Goal: Task Accomplishment & Management: Use online tool/utility

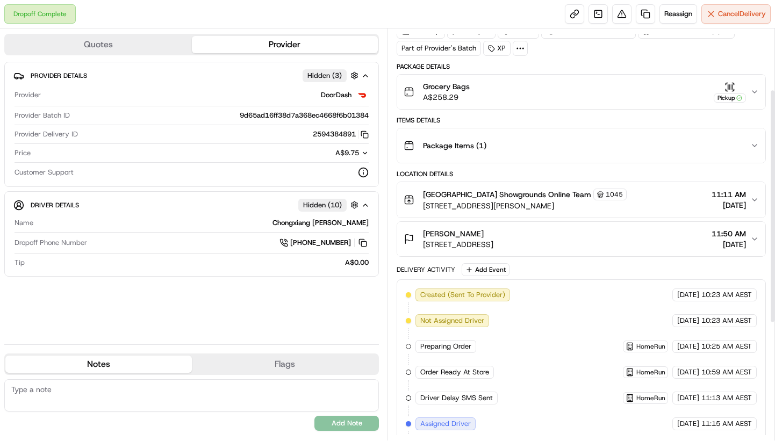
scroll to position [107, 0]
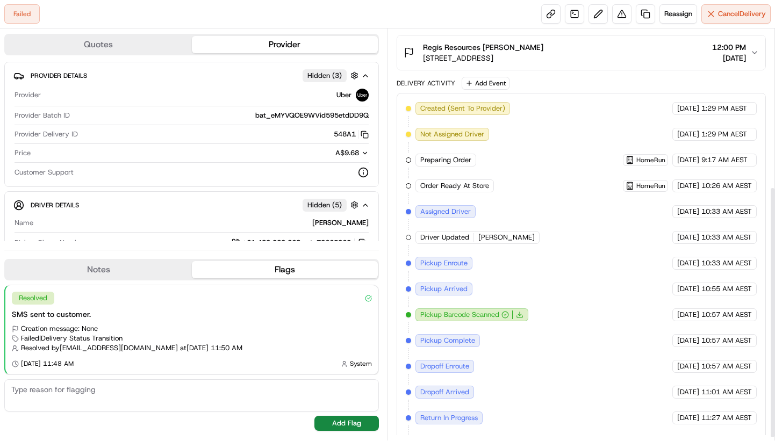
scroll to position [262, 0]
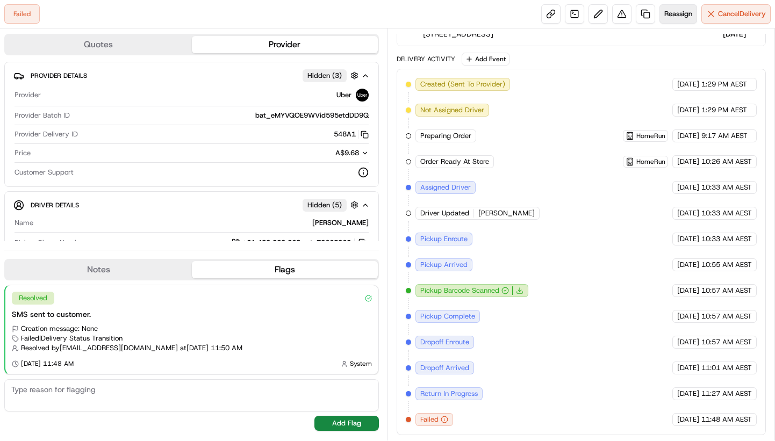
click at [674, 13] on span "Reassign" at bounding box center [678, 14] width 28 height 10
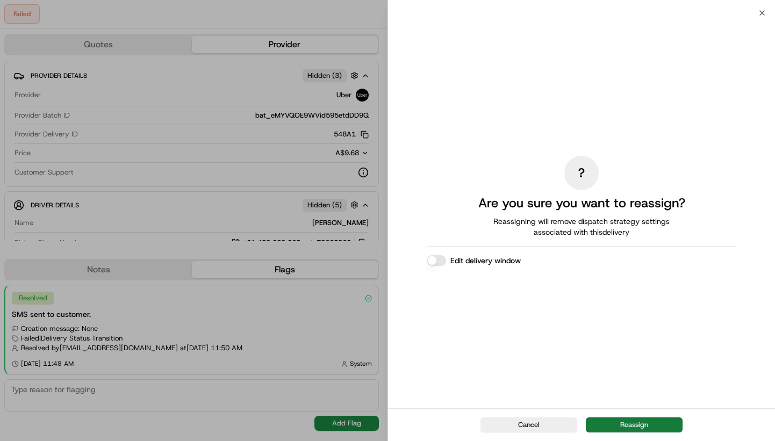
click at [656, 421] on button "Reassign" at bounding box center [634, 424] width 97 height 15
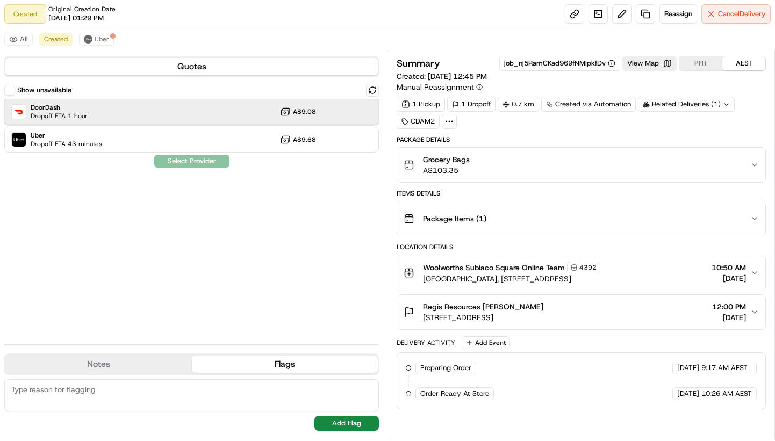
click at [123, 110] on div "DoorDash Dropoff ETA 1 hour A$9.08" at bounding box center [191, 112] width 374 height 26
click at [177, 160] on button "Assign Provider" at bounding box center [192, 161] width 76 height 13
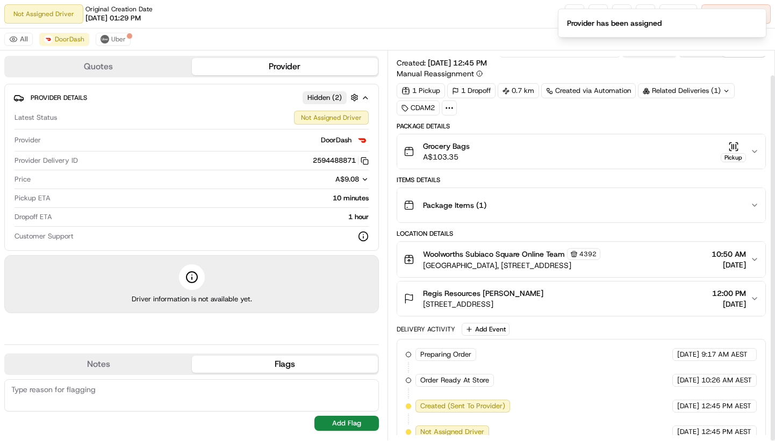
scroll to position [26, 0]
